Goal: Find specific page/section: Find specific page/section

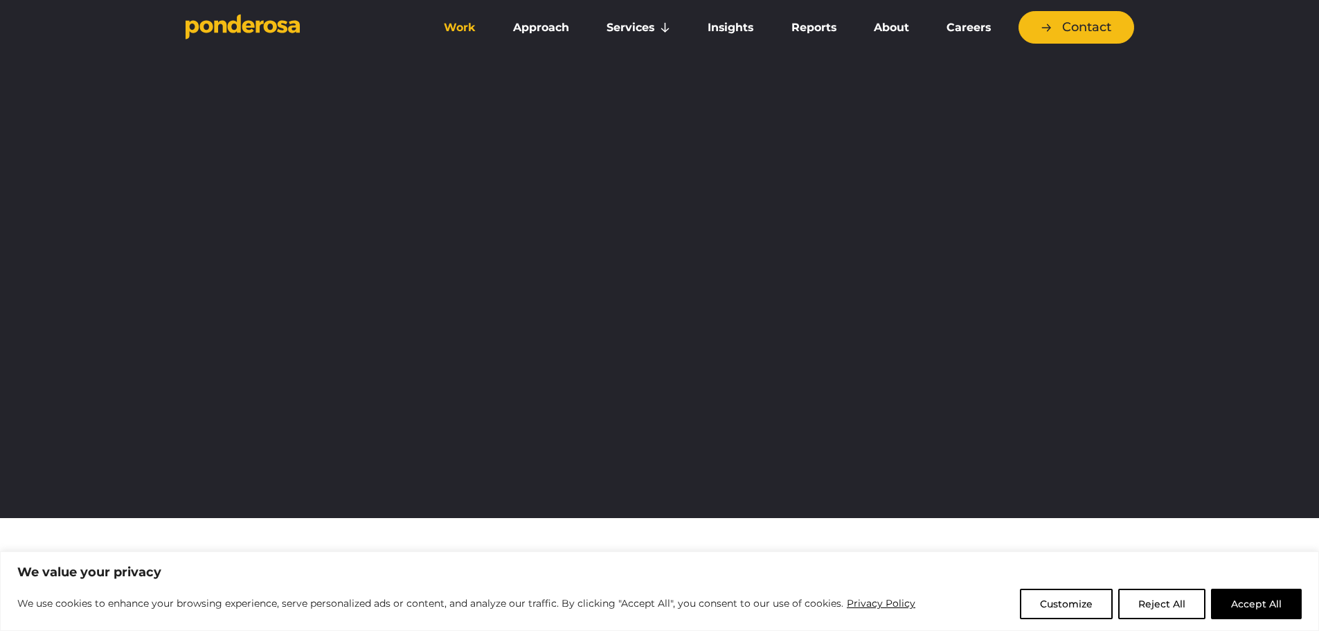
click at [435, 30] on link "Work" at bounding box center [460, 27] width 64 height 29
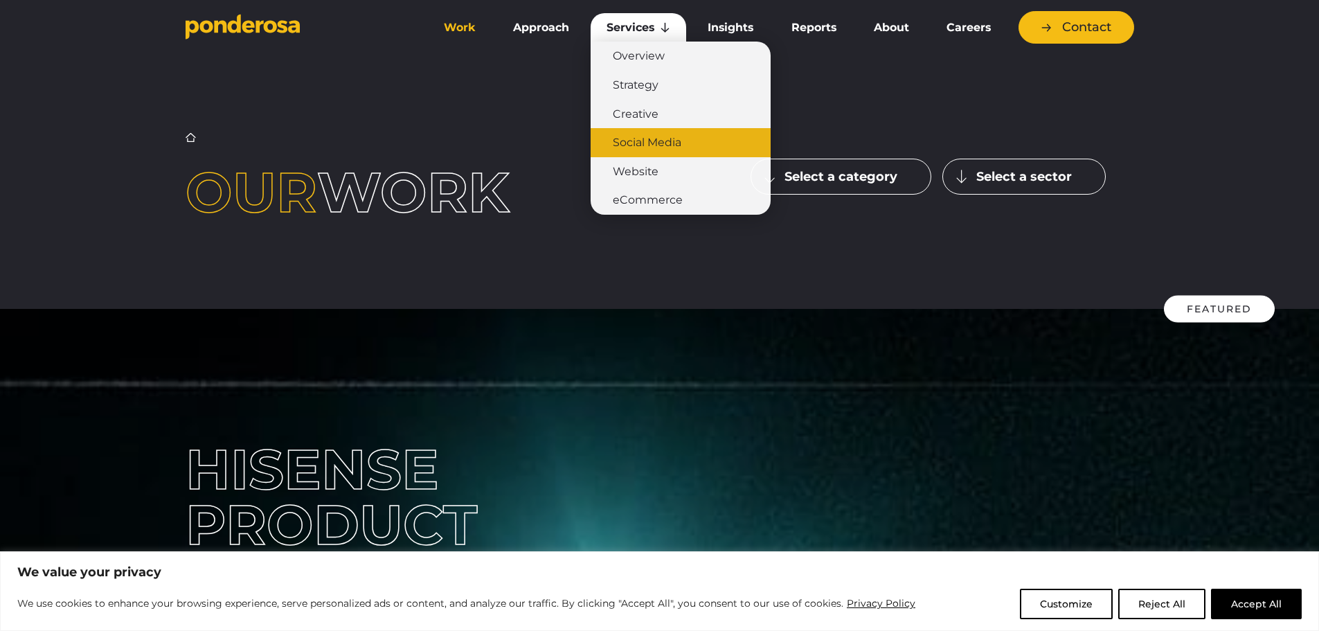
click at [616, 142] on link "Social Media" at bounding box center [681, 142] width 180 height 29
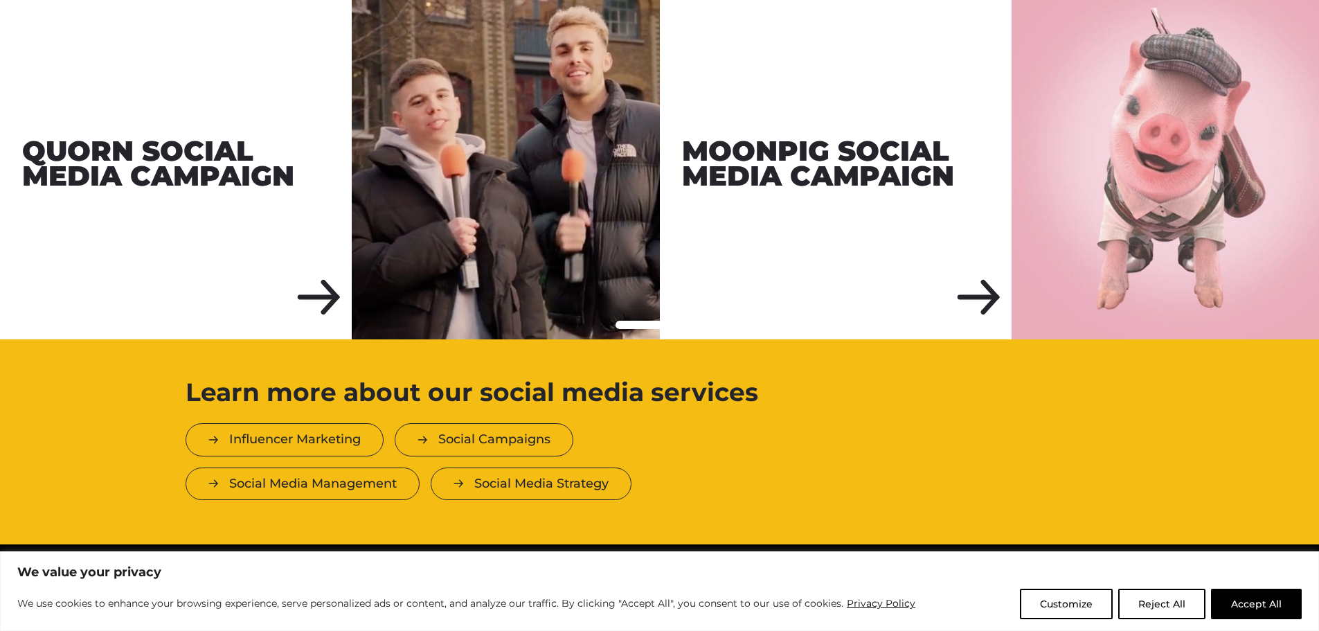
scroll to position [2702, 0]
